Goal: Information Seeking & Learning: Learn about a topic

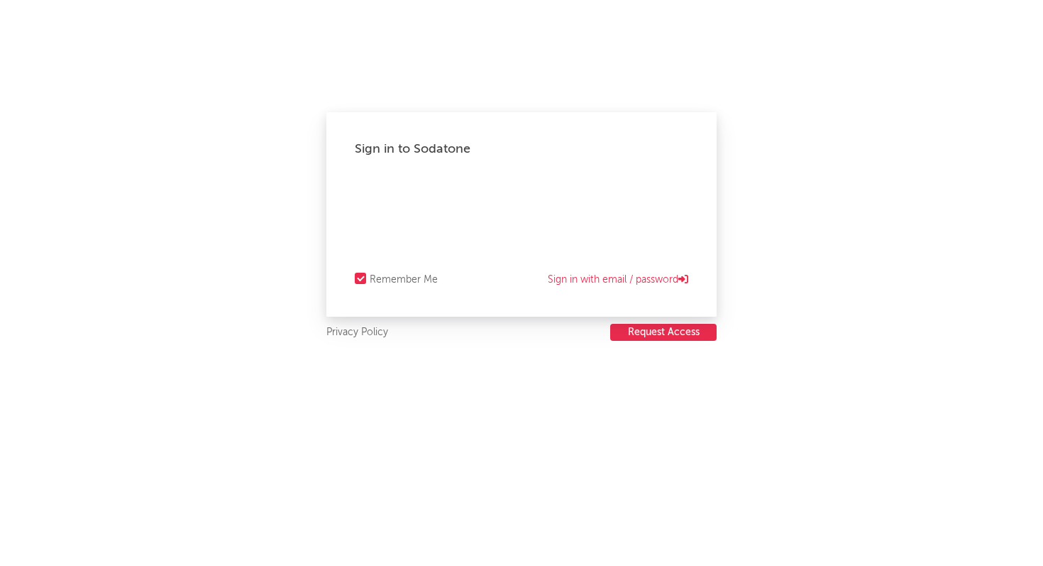
select select "recorded_music"
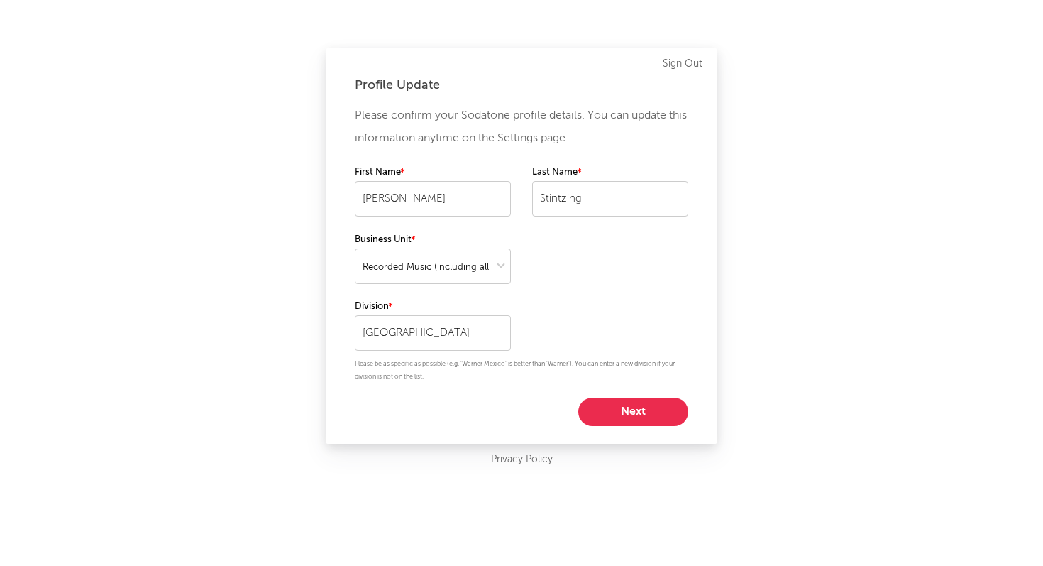
click at [644, 414] on button "Next" at bounding box center [633, 411] width 110 height 28
select select "marketing"
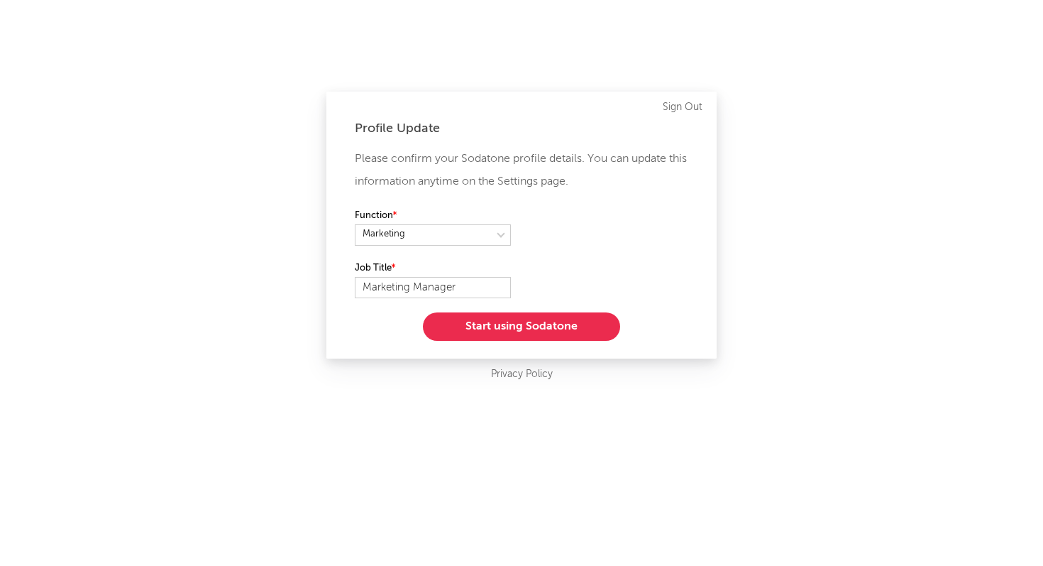
click at [551, 334] on button "Start using Sodatone" at bounding box center [521, 326] width 197 height 28
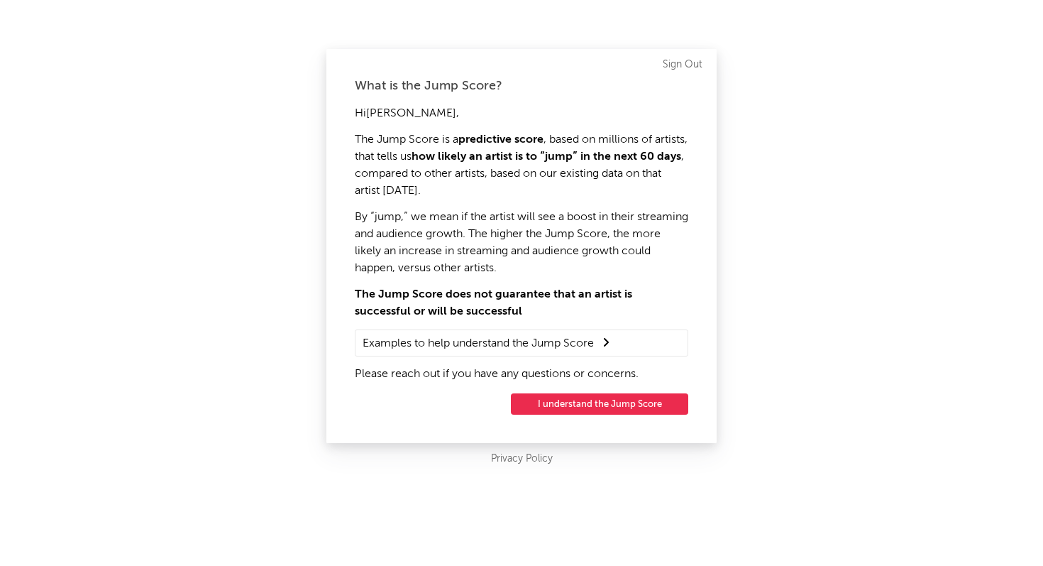
click at [595, 402] on button "I understand the Jump Score" at bounding box center [599, 403] width 177 height 21
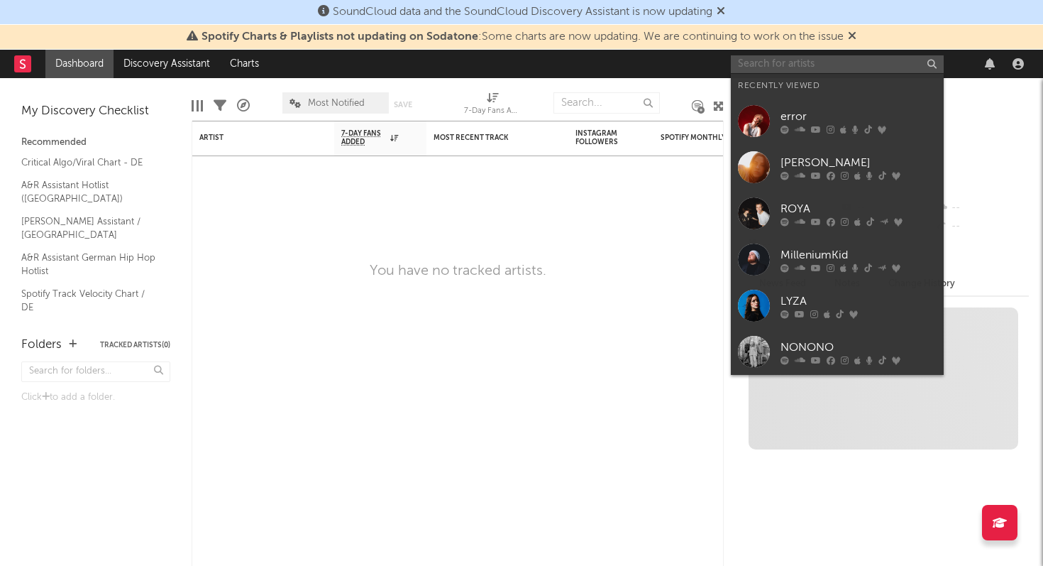
click at [806, 65] on input "text" at bounding box center [837, 64] width 213 height 18
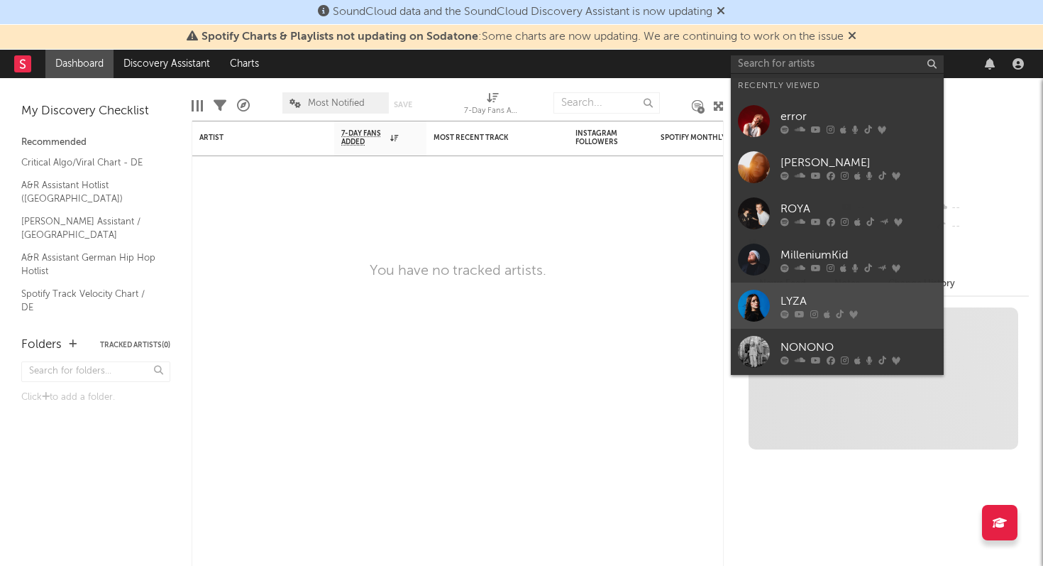
click at [744, 295] on div at bounding box center [754, 306] width 32 height 32
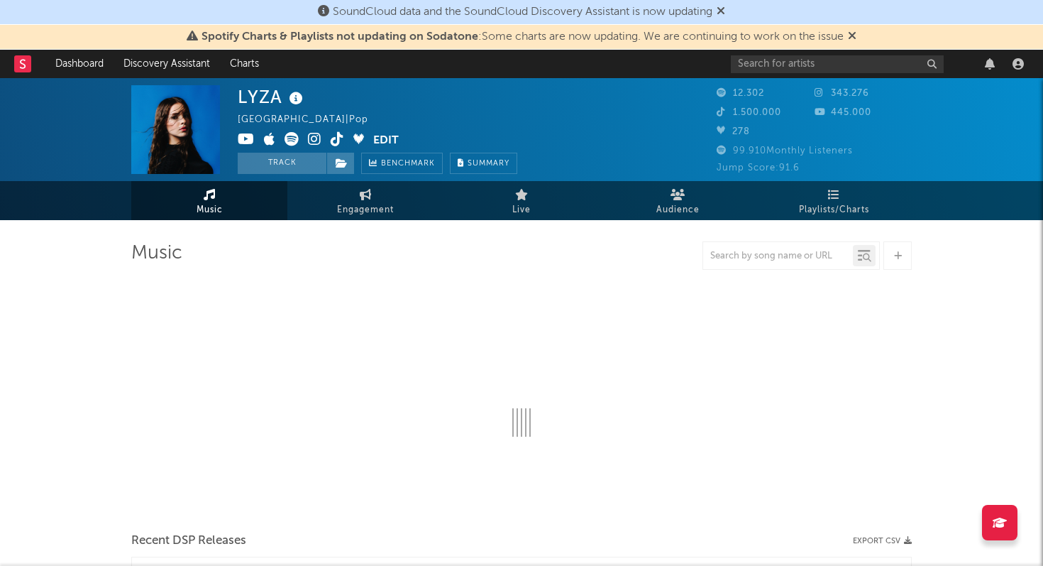
select select "6m"
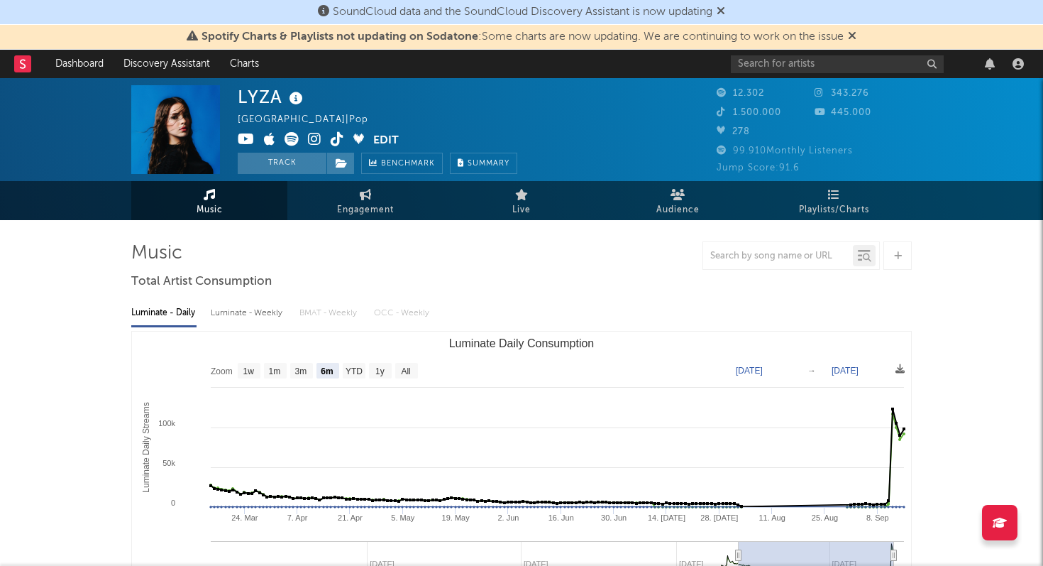
click at [323, 316] on div "Luminate - Daily Luminate - Weekly BMAT - Weekly OCC - Weekly" at bounding box center [521, 313] width 781 height 24
click at [353, 202] on span "Engagement" at bounding box center [365, 210] width 57 height 17
select select "1w"
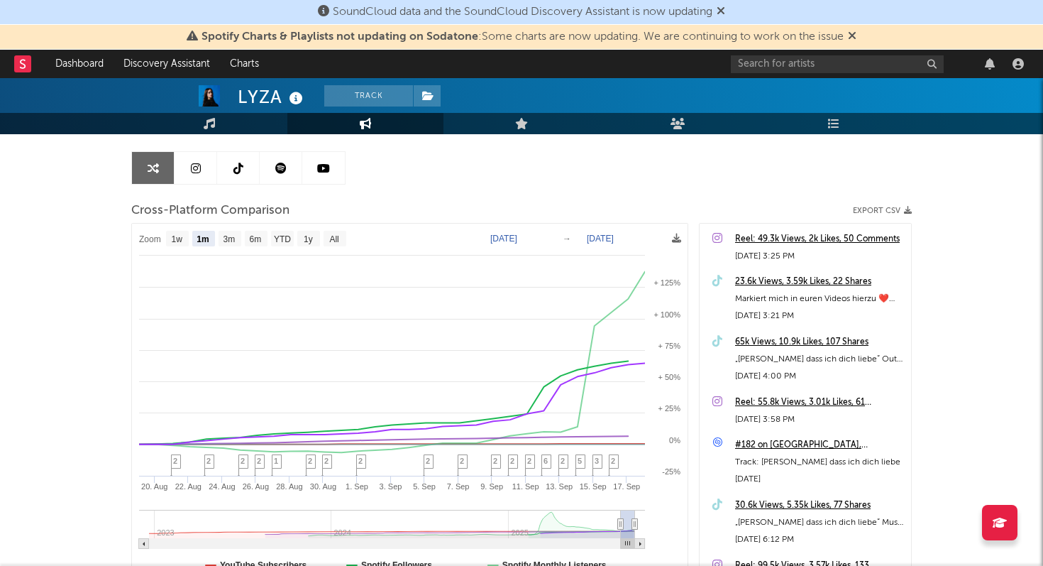
scroll to position [124, 0]
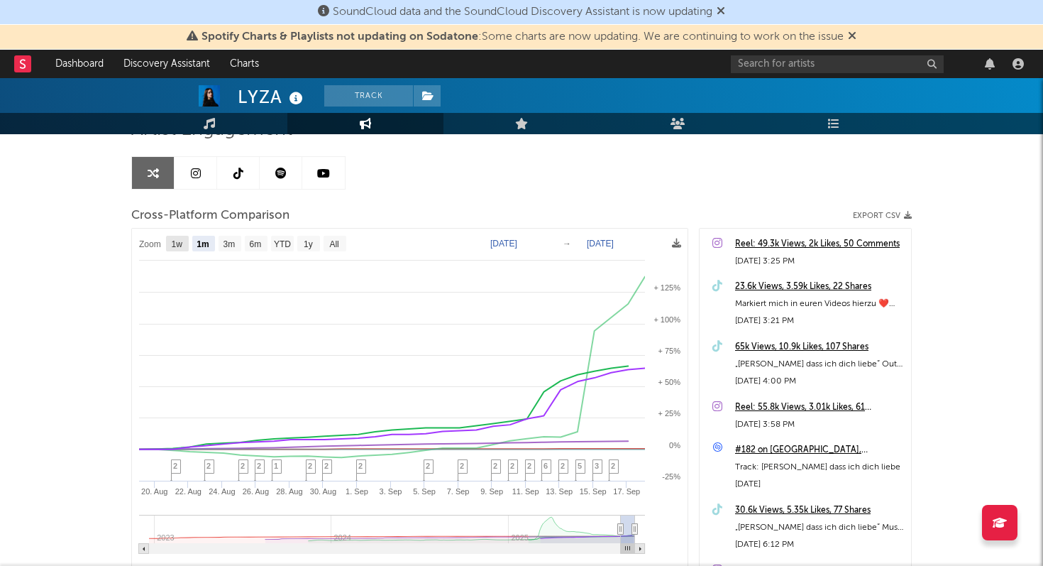
click at [167, 246] on rect at bounding box center [177, 244] width 23 height 16
select select "1w"
type input "2025-09-12"
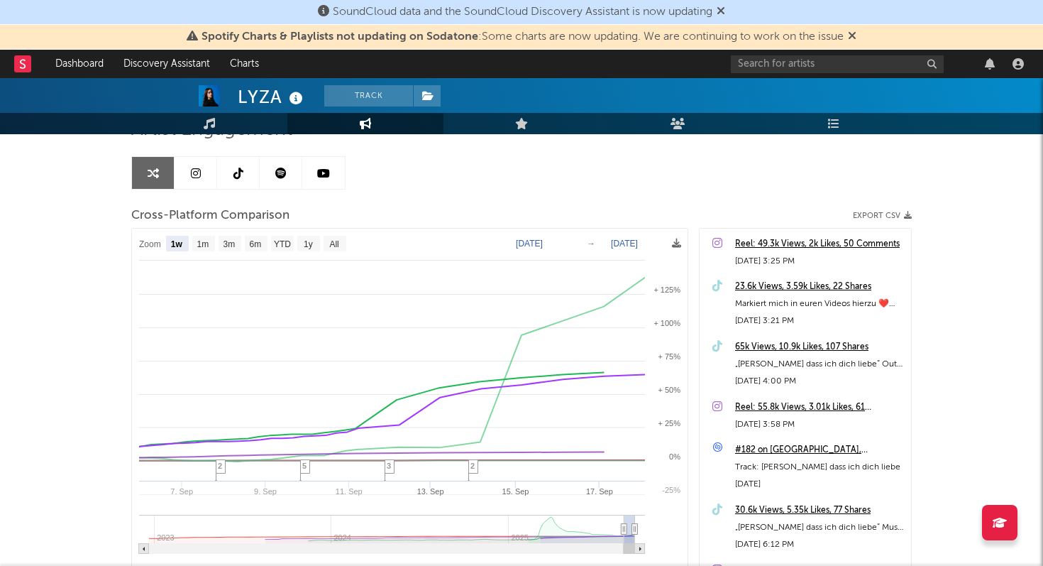
select select "1w"
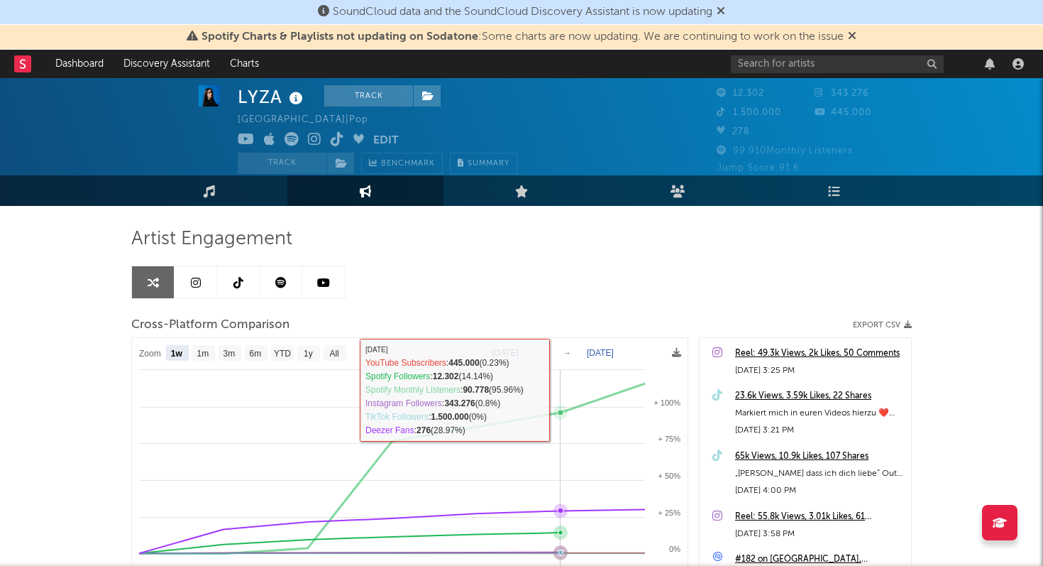
scroll to position [0, 0]
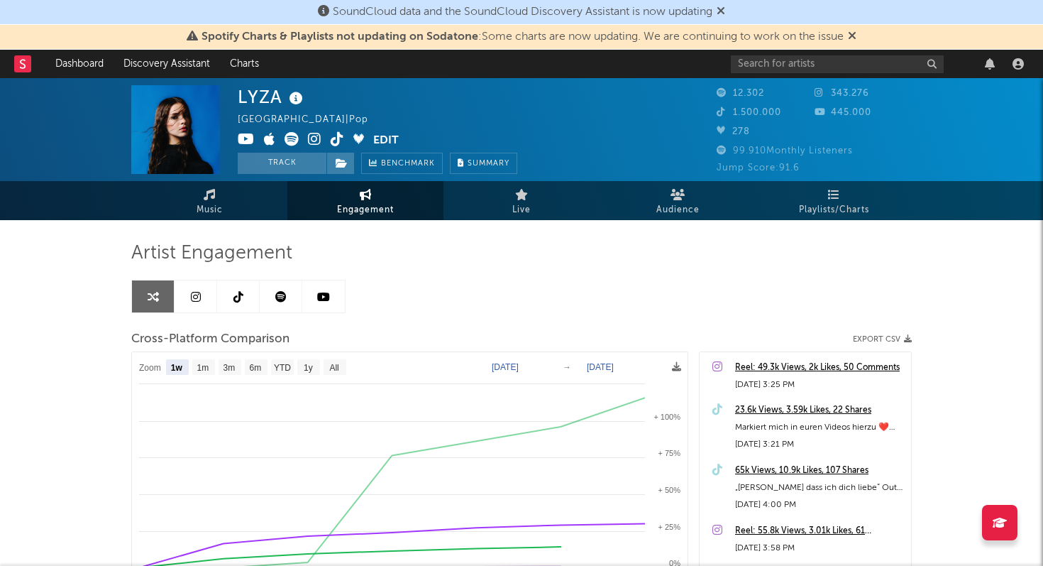
click at [231, 303] on link at bounding box center [238, 296] width 43 height 32
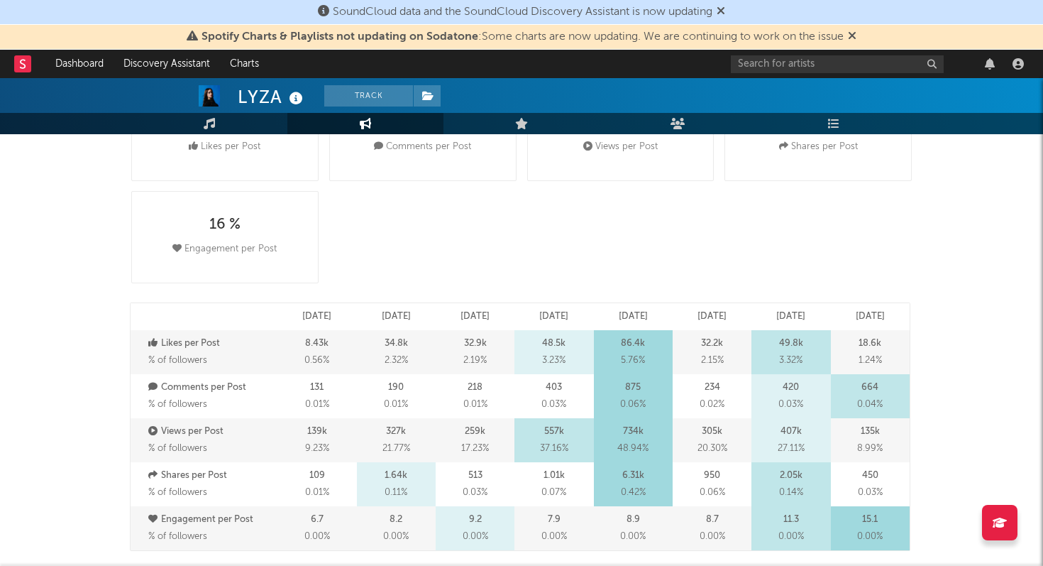
scroll to position [292, 0]
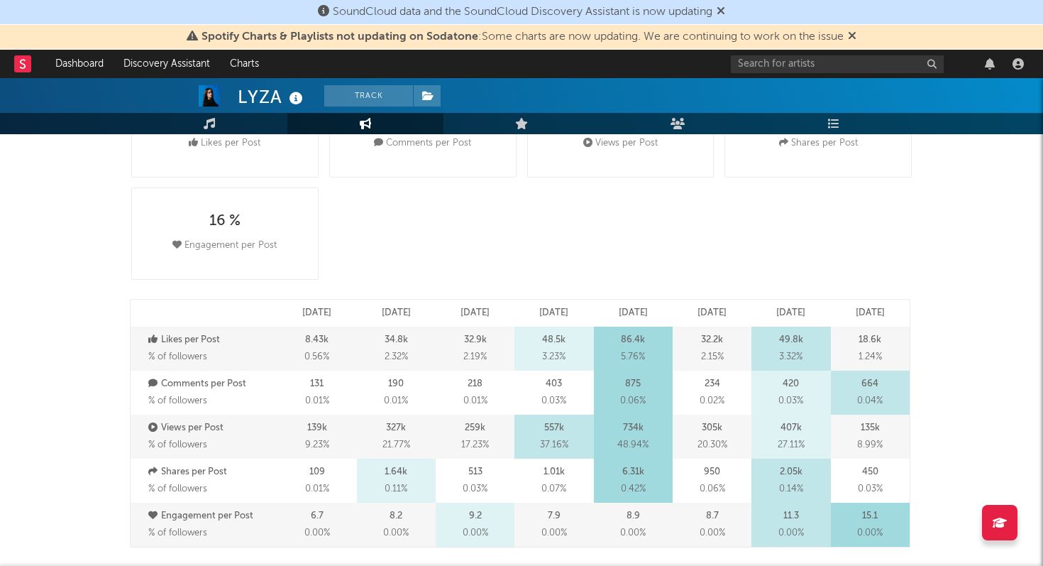
select select "6m"
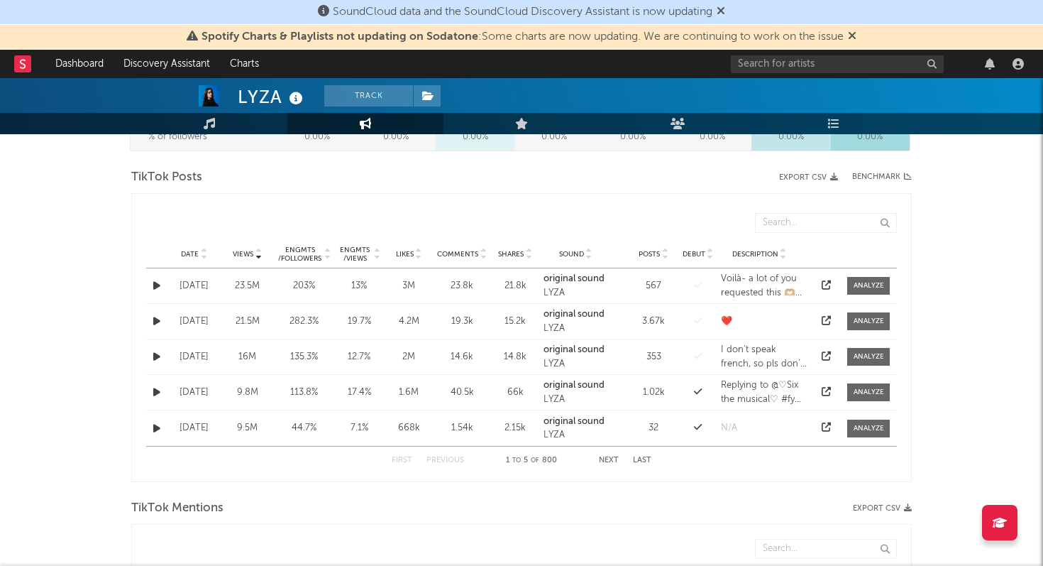
scroll to position [690, 0]
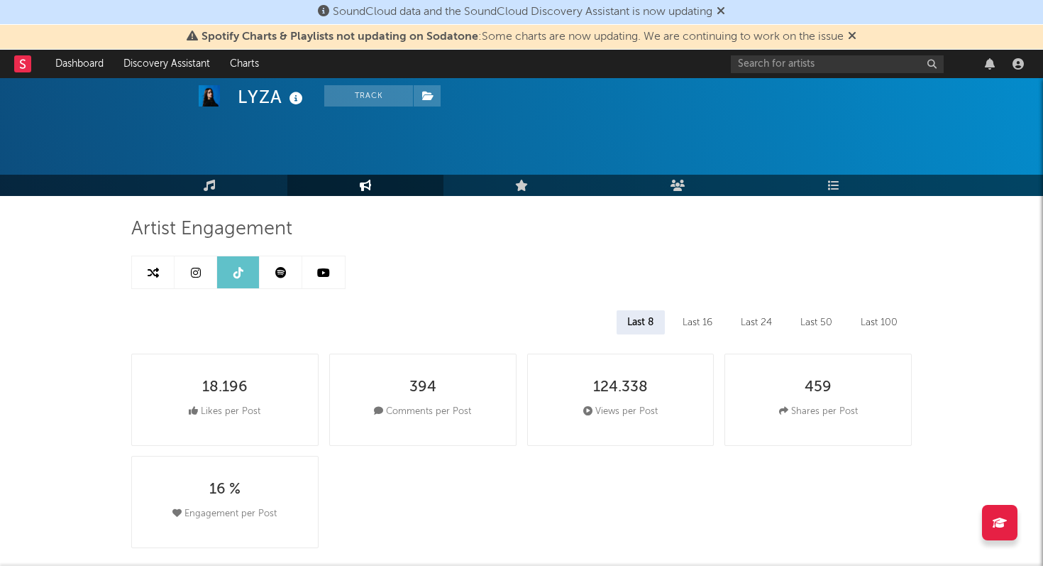
scroll to position [0, 0]
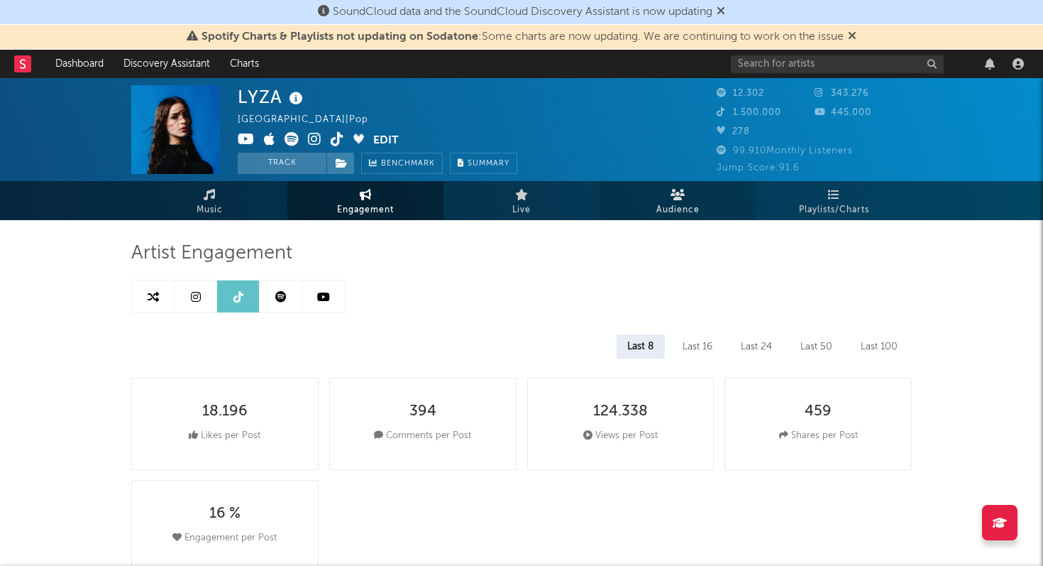
click at [671, 209] on span "Audience" at bounding box center [678, 210] width 43 height 17
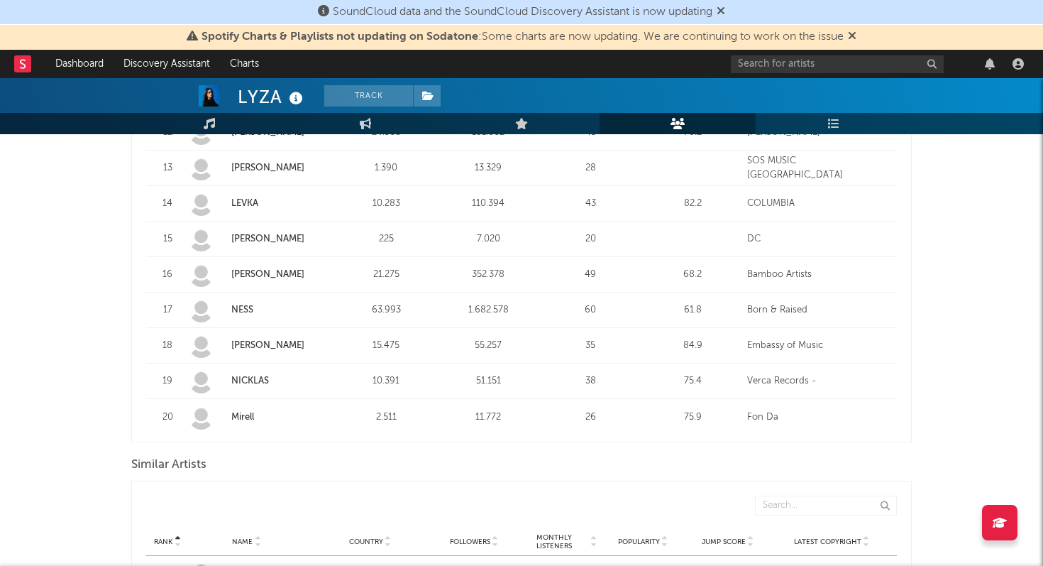
scroll to position [1020, 0]
